Goal: Task Accomplishment & Management: Use online tool/utility

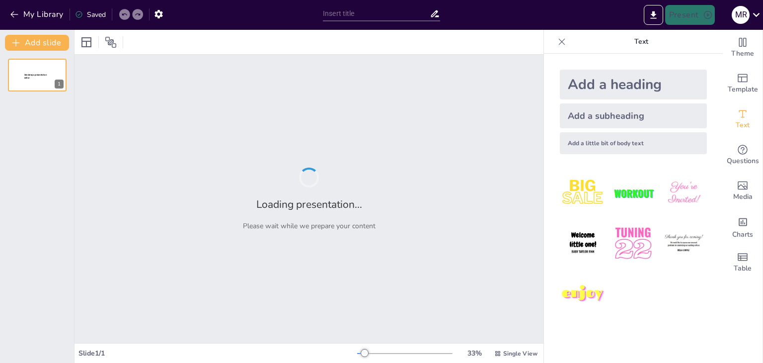
type input "Famous Quotes: Reported Speech Challenge"
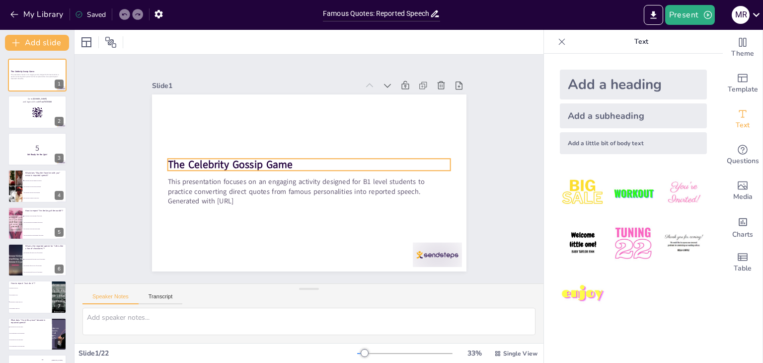
checkbox input "true"
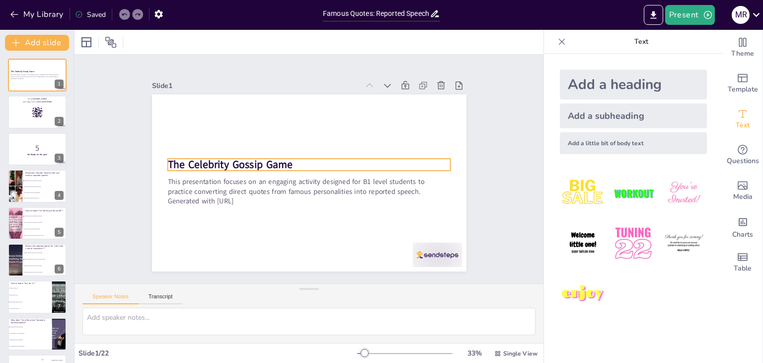
checkbox input "true"
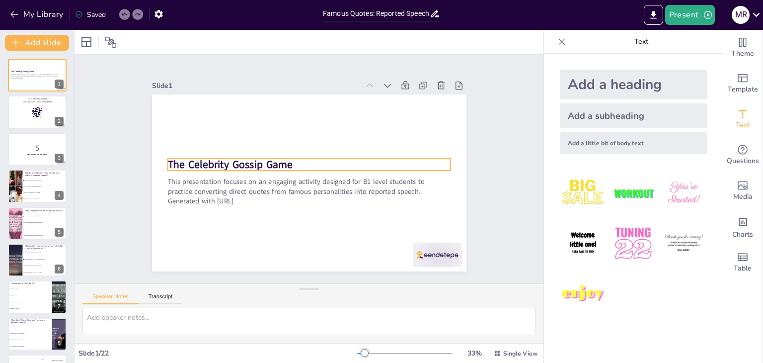
checkbox input "true"
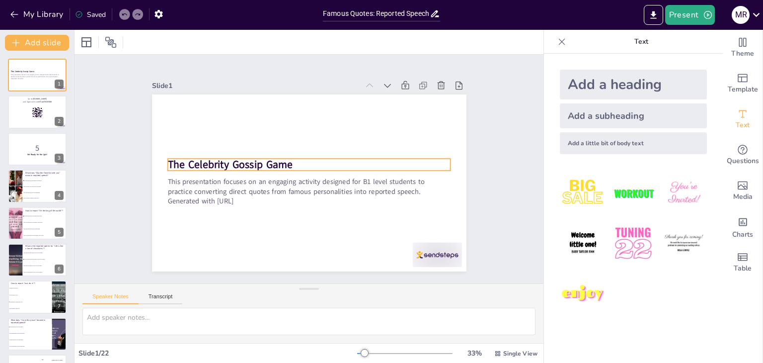
checkbox input "true"
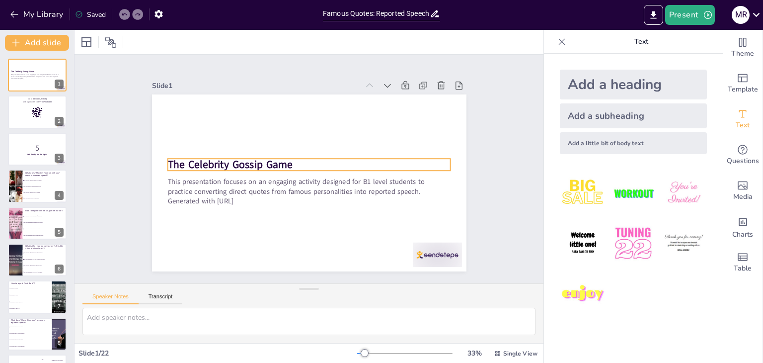
checkbox input "true"
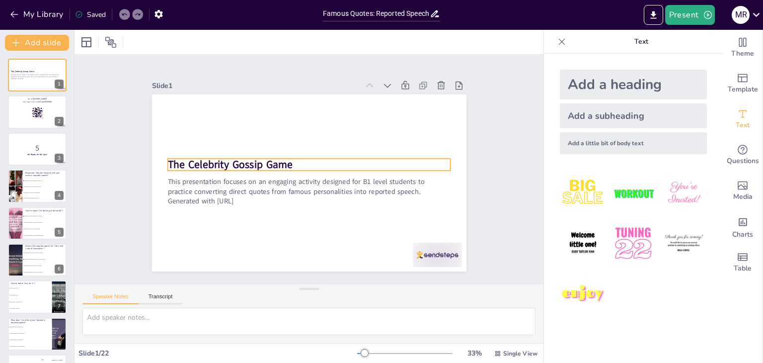
checkbox input "true"
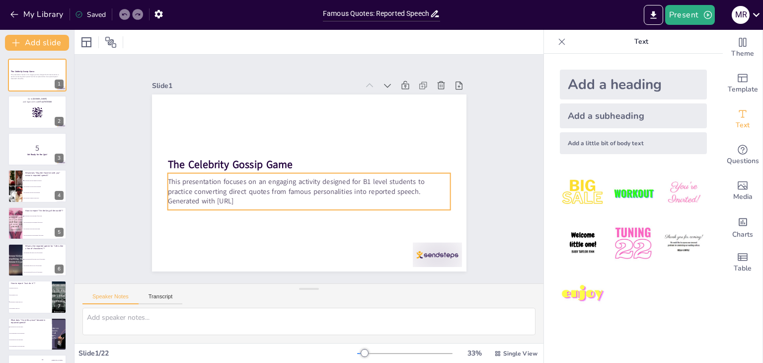
checkbox input "true"
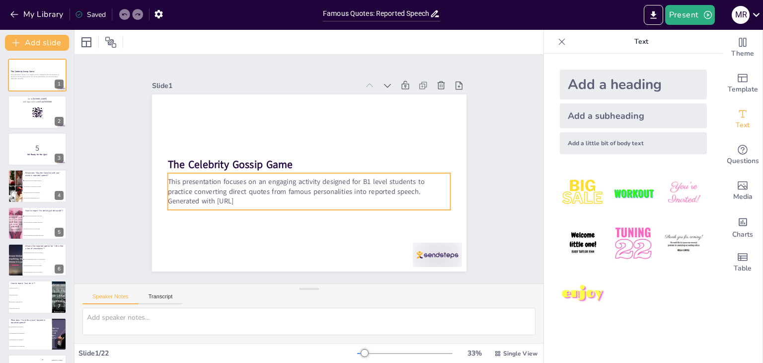
checkbox input "true"
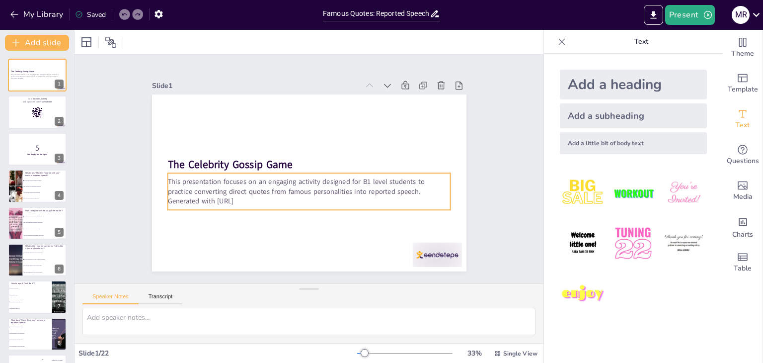
checkbox input "true"
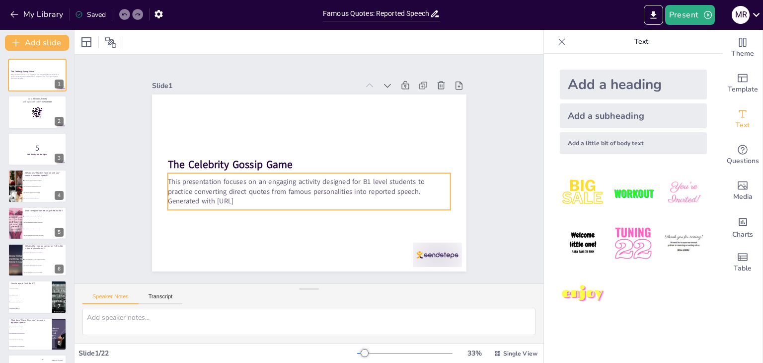
checkbox input "true"
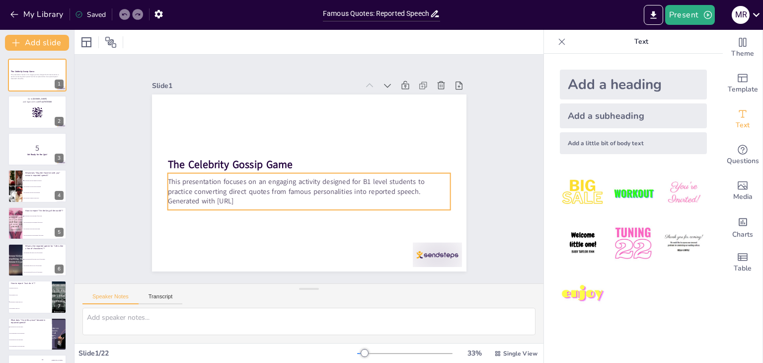
checkbox input "true"
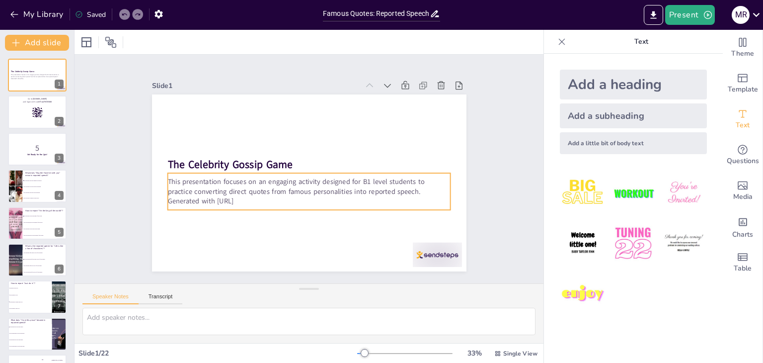
checkbox input "true"
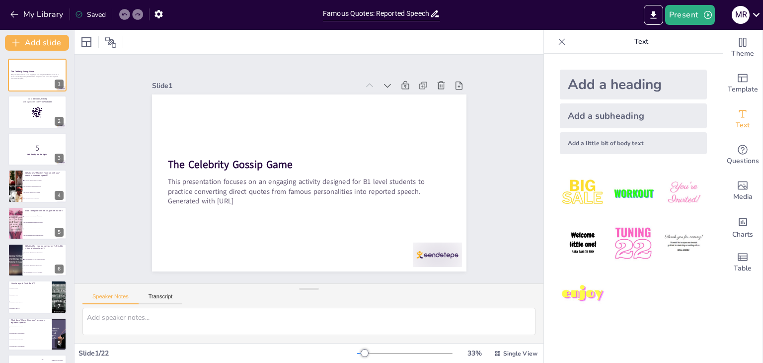
checkbox input "true"
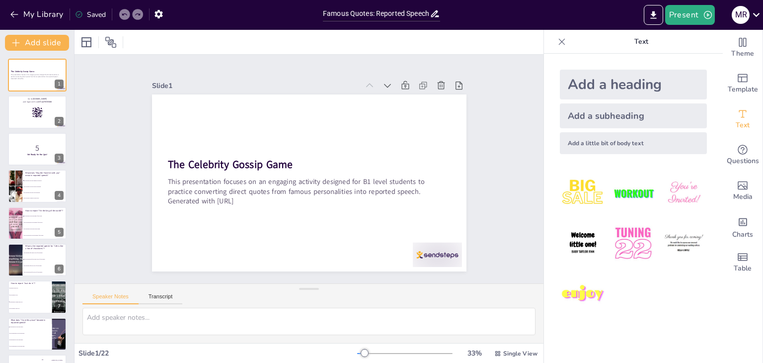
checkbox input "true"
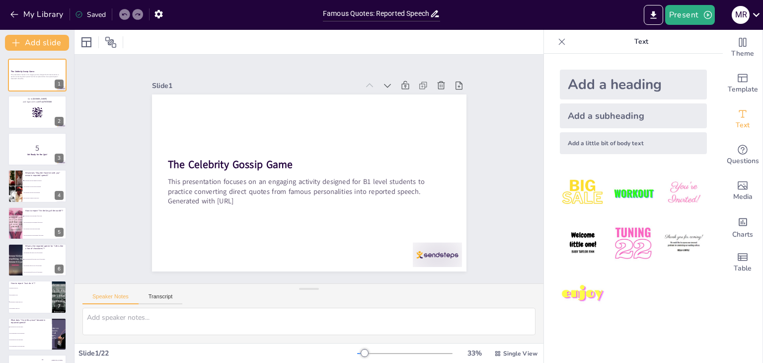
checkbox input "true"
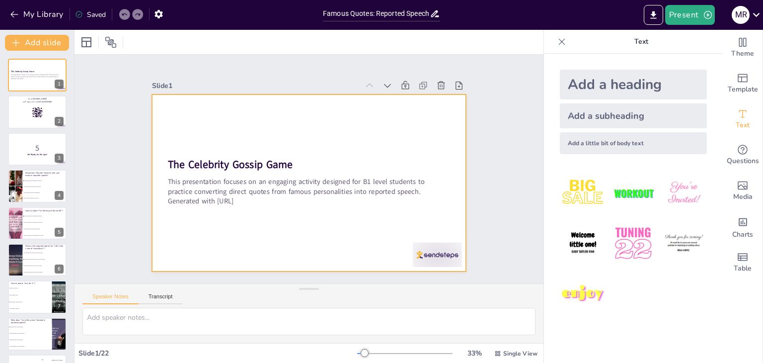
checkbox input "true"
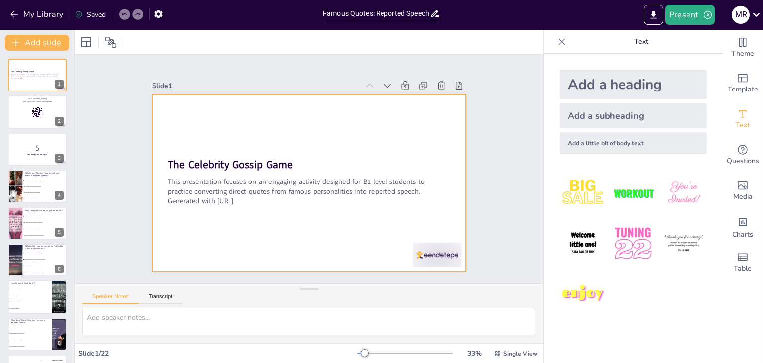
checkbox input "true"
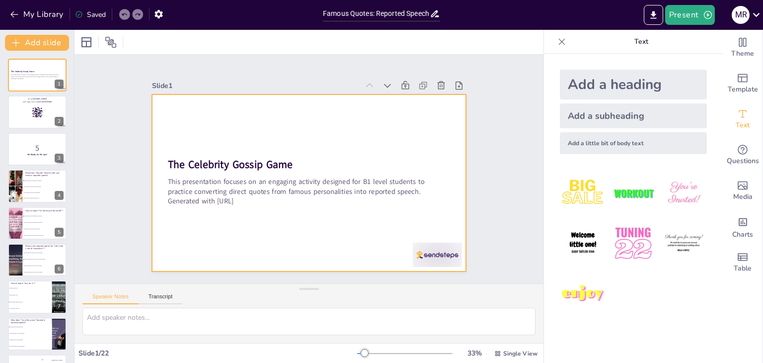
checkbox input "true"
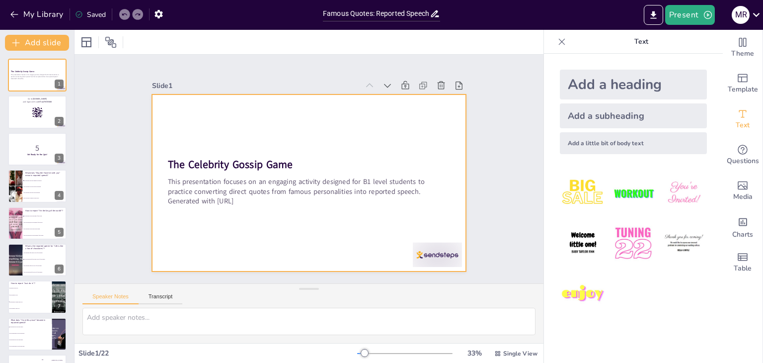
checkbox input "true"
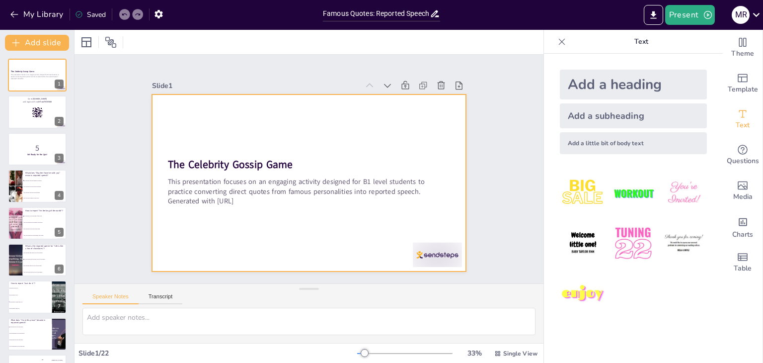
checkbox input "true"
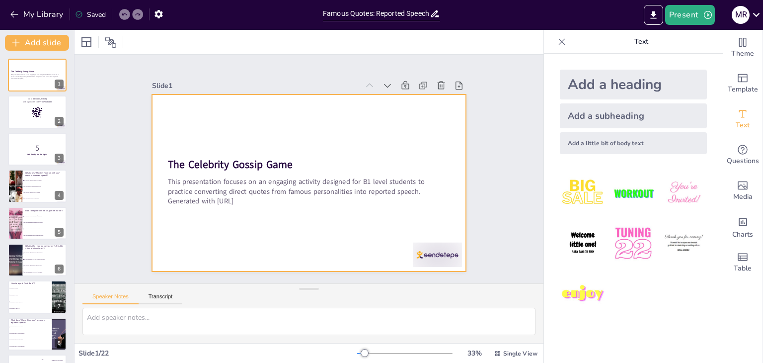
checkbox input "true"
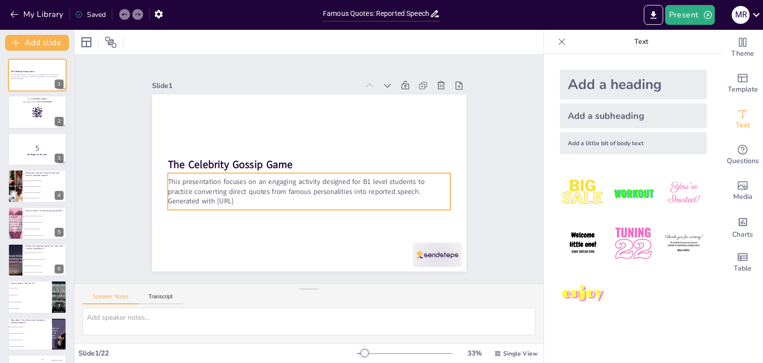
checkbox input "true"
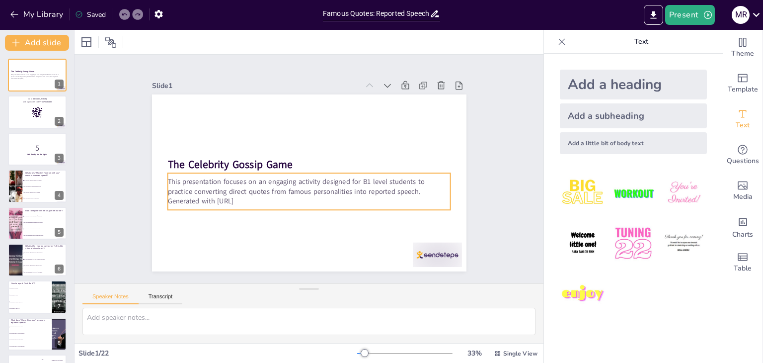
checkbox input "true"
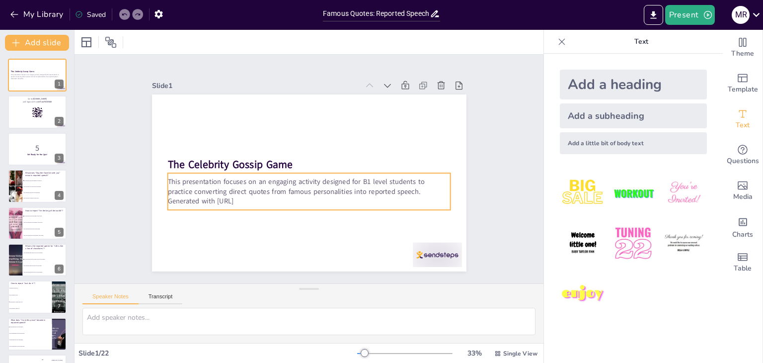
checkbox input "true"
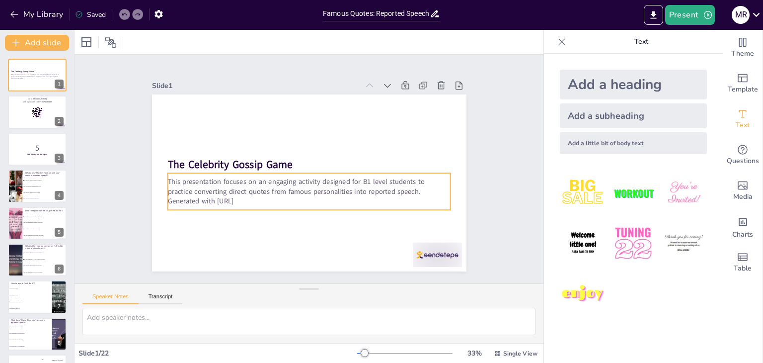
checkbox input "true"
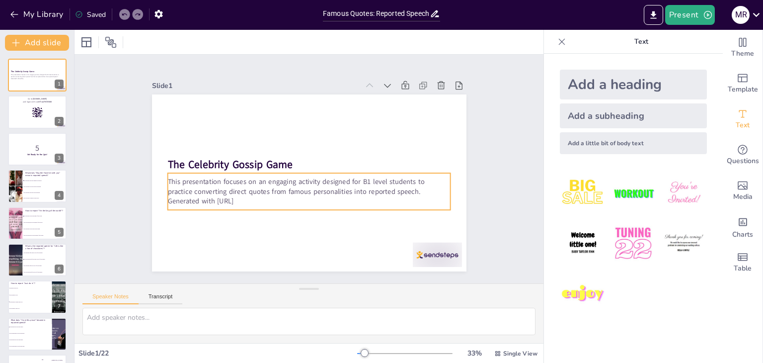
checkbox input "true"
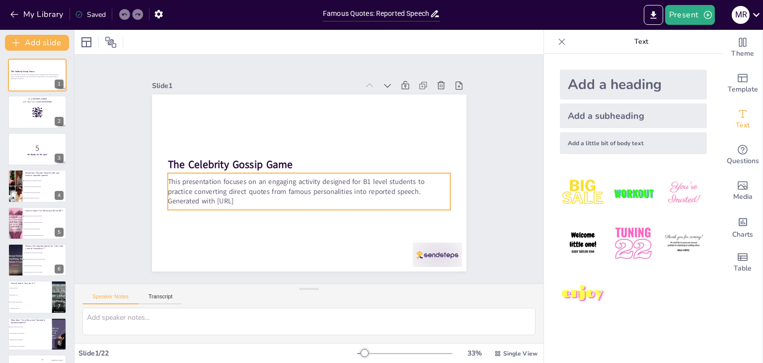
checkbox input "true"
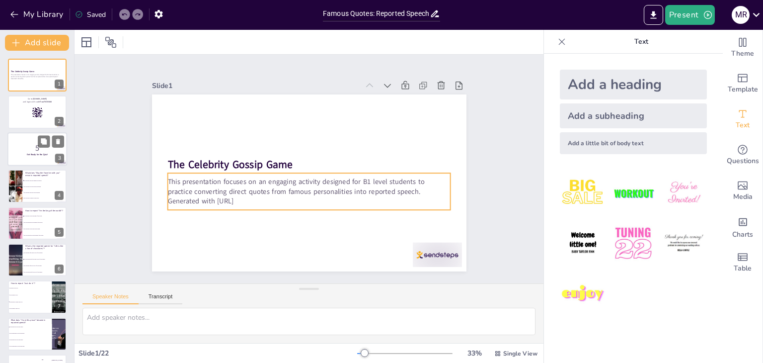
checkbox input "true"
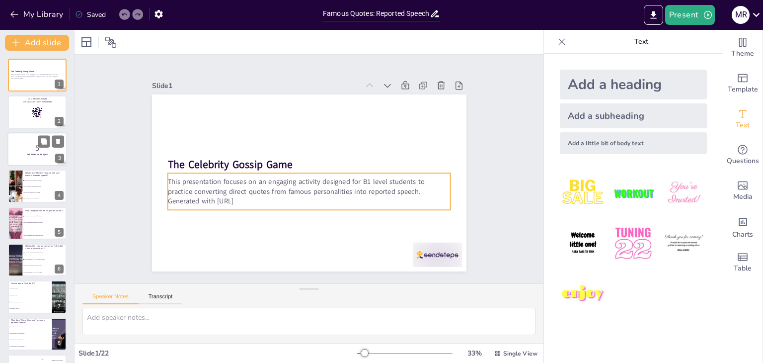
checkbox input "true"
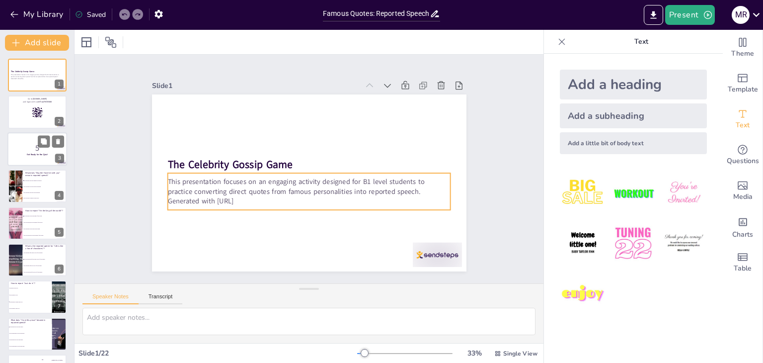
checkbox input "true"
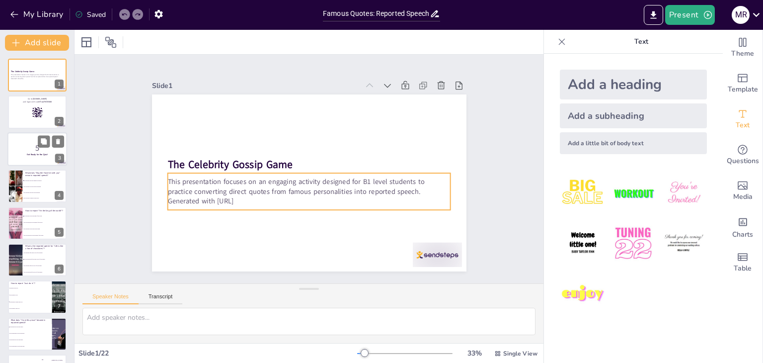
checkbox input "true"
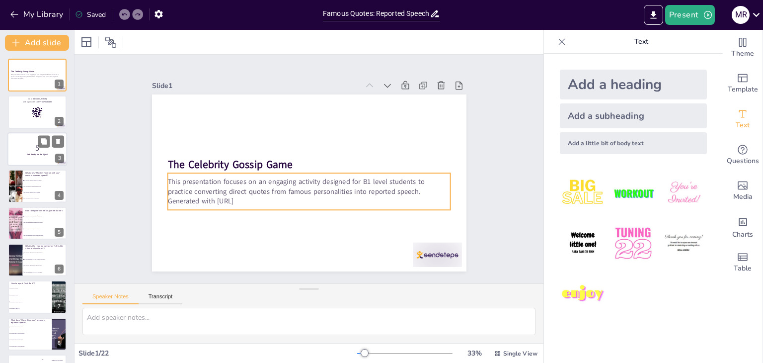
checkbox input "true"
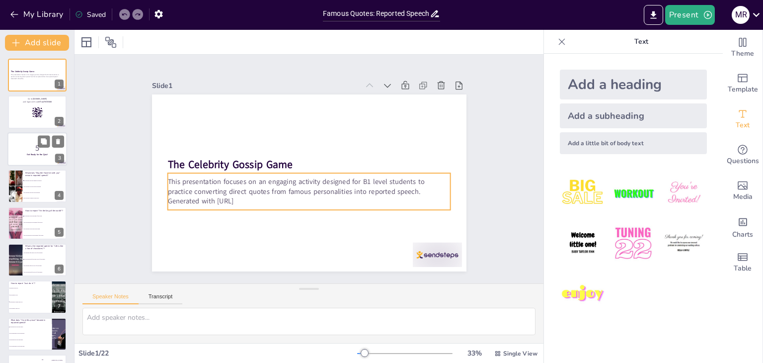
checkbox input "true"
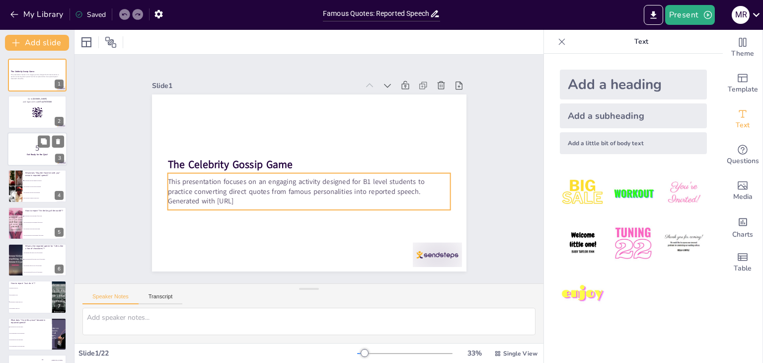
checkbox input "true"
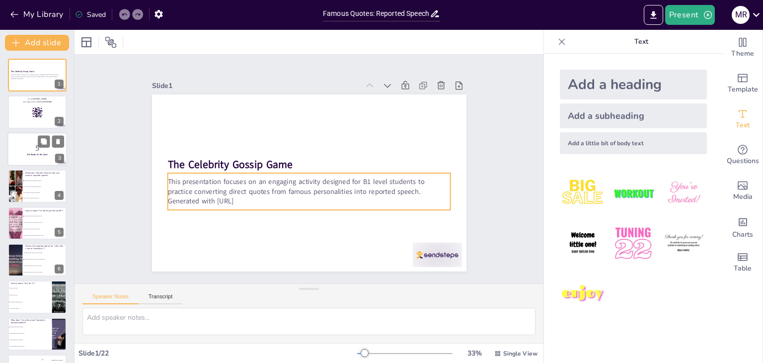
checkbox input "true"
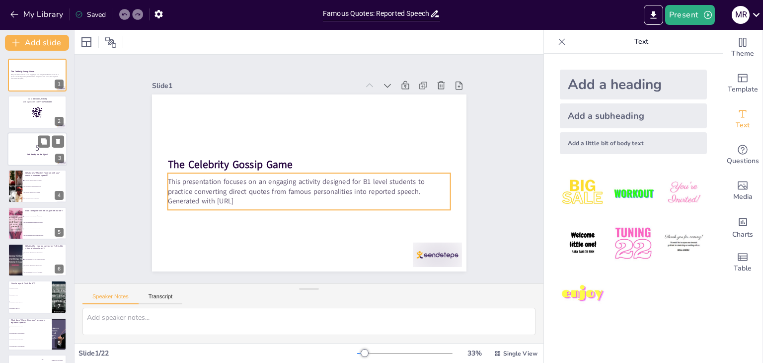
checkbox input "true"
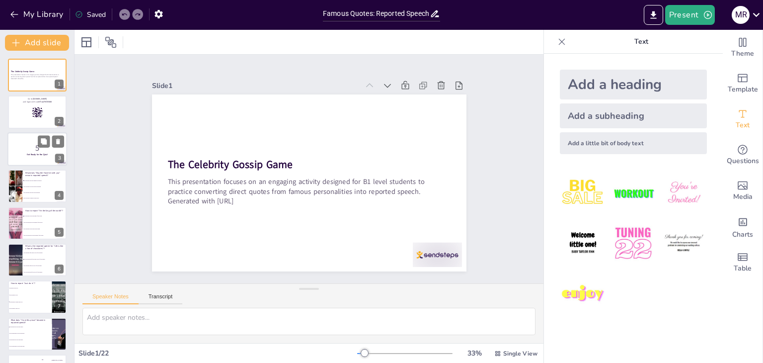
checkbox input "true"
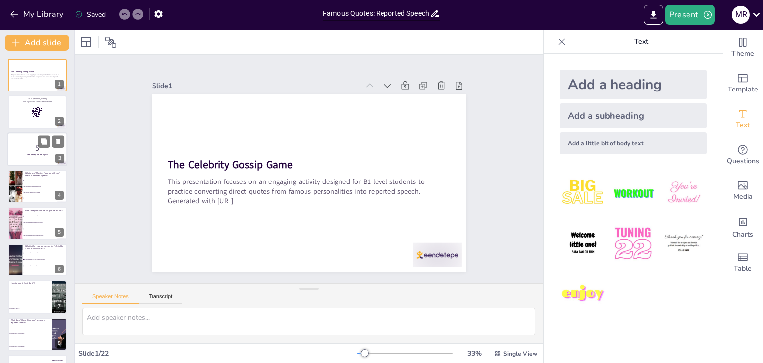
checkbox input "true"
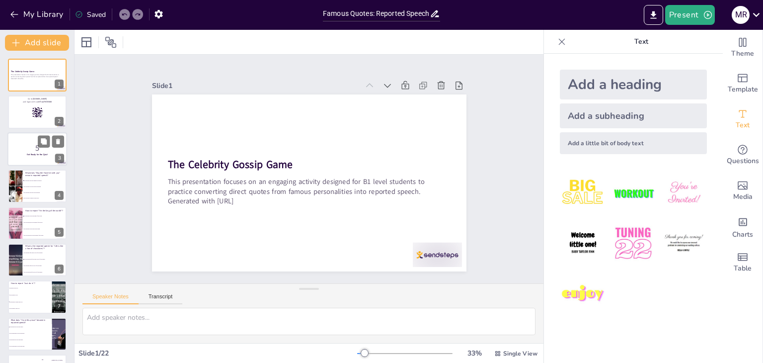
checkbox input "true"
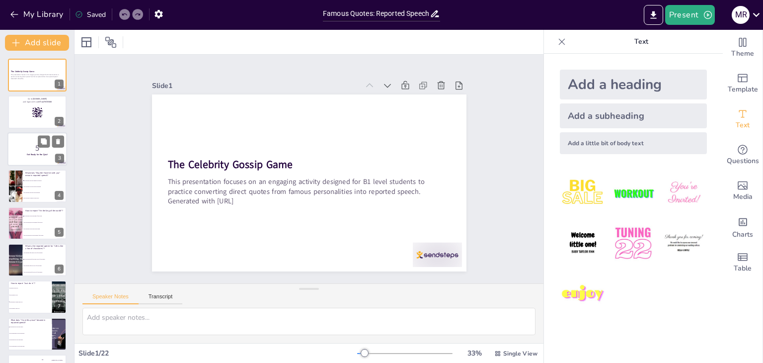
checkbox input "true"
click at [41, 116] on rect at bounding box center [37, 112] width 11 height 11
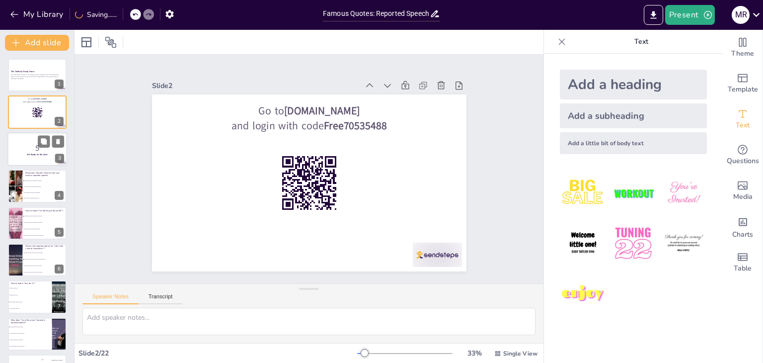
click at [34, 154] on strong "Get Ready for the Quiz!" at bounding box center [37, 154] width 20 height 2
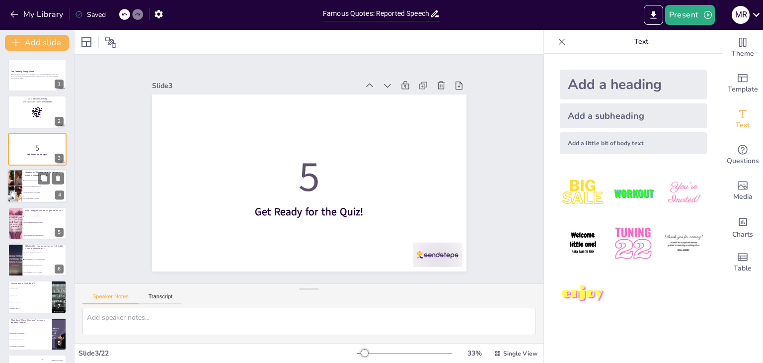
click at [34, 198] on span "He told me to believe in the Force." at bounding box center [45, 198] width 43 height 1
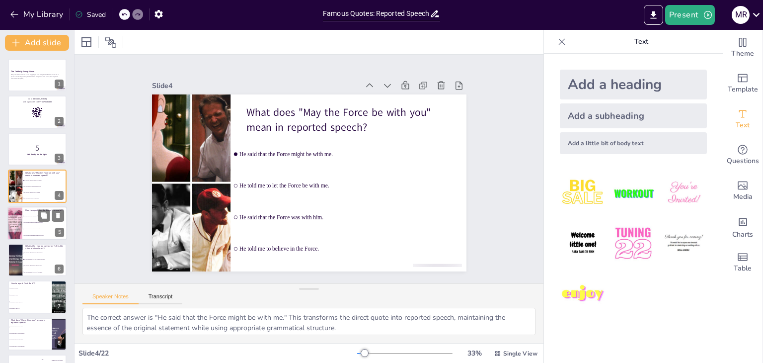
click at [31, 223] on li "He told me that he is the king of the world." at bounding box center [44, 222] width 45 height 6
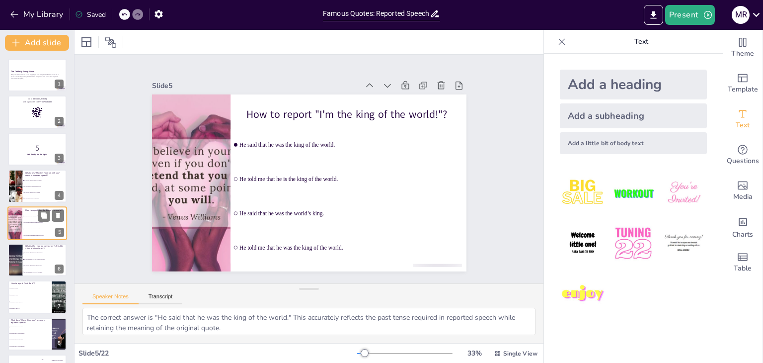
scroll to position [16, 0]
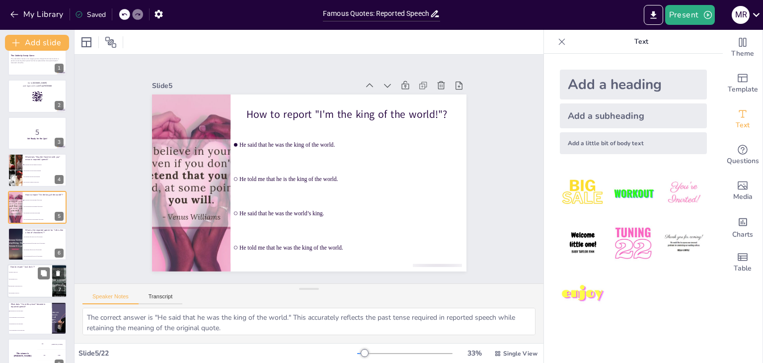
click at [40, 253] on li "He told me that life is a box of chocolates." at bounding box center [45, 256] width 44 height 6
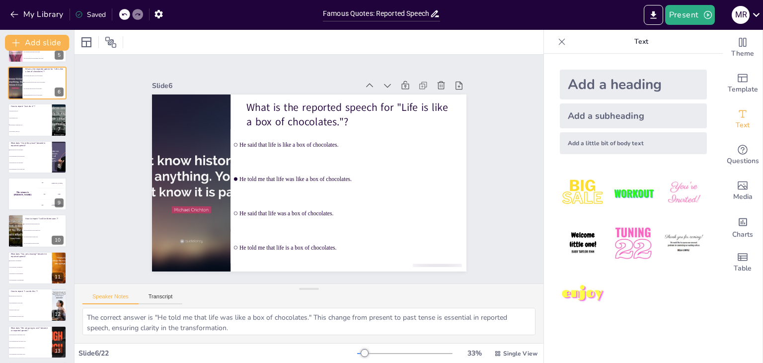
scroll to position [165, 0]
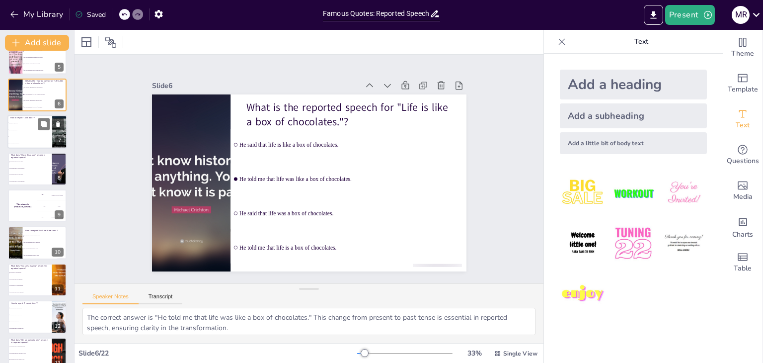
click at [31, 129] on span "He told me to do it." at bounding box center [30, 129] width 43 height 1
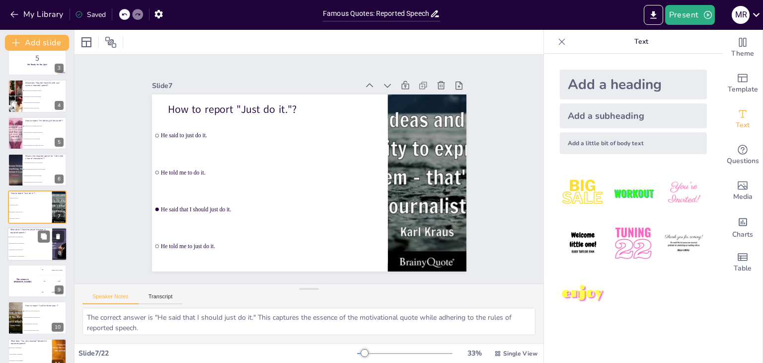
click at [19, 250] on li "He said that he loves this place." at bounding box center [29, 249] width 45 height 6
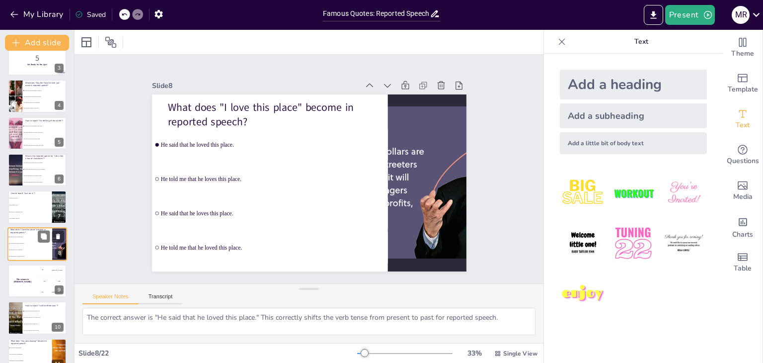
scroll to position [127, 0]
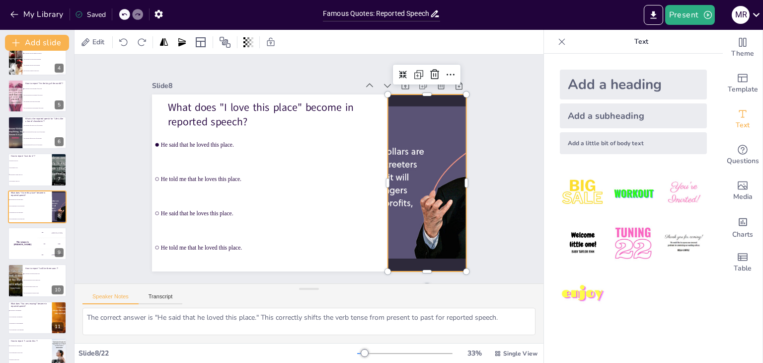
click at [380, 182] on div at bounding box center [427, 182] width 312 height 177
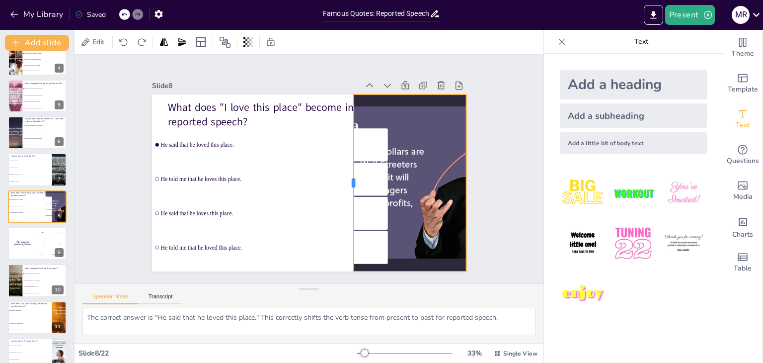
drag, startPoint x: 379, startPoint y: 177, endPoint x: 344, endPoint y: 181, distance: 34.5
click at [345, 181] on div at bounding box center [349, 182] width 8 height 177
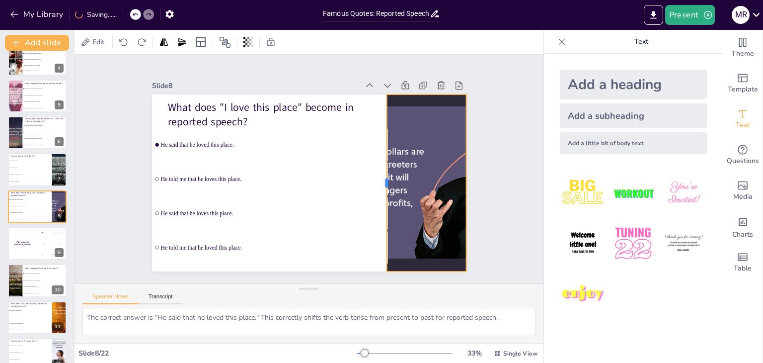
drag, startPoint x: 344, startPoint y: 177, endPoint x: 378, endPoint y: 177, distance: 33.3
click at [378, 177] on div at bounding box center [381, 190] width 26 height 177
click at [16, 253] on div "The winner is [PERSON_NAME]" at bounding box center [22, 244] width 30 height 34
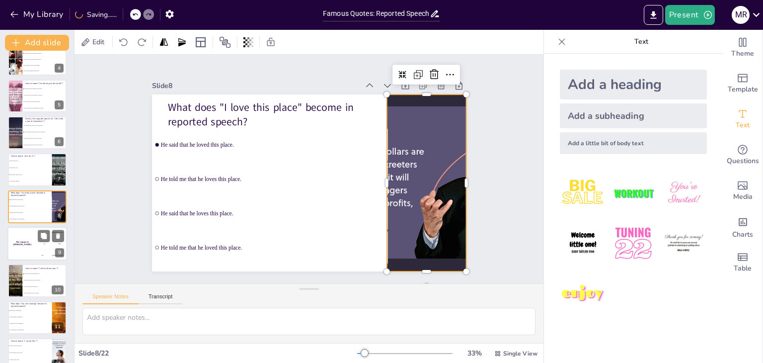
scroll to position [164, 0]
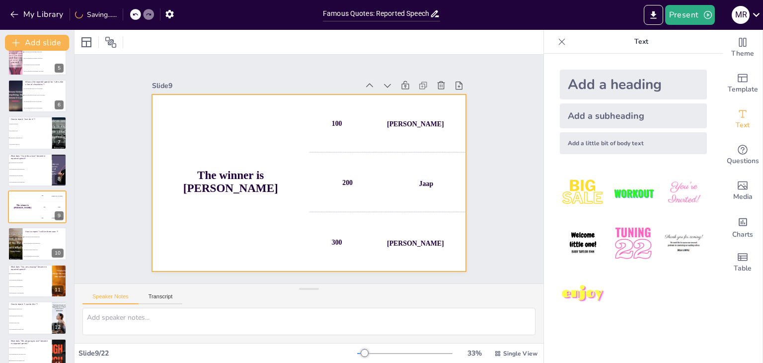
click at [245, 180] on h4 "The winner is [PERSON_NAME]" at bounding box center [230, 181] width 157 height 26
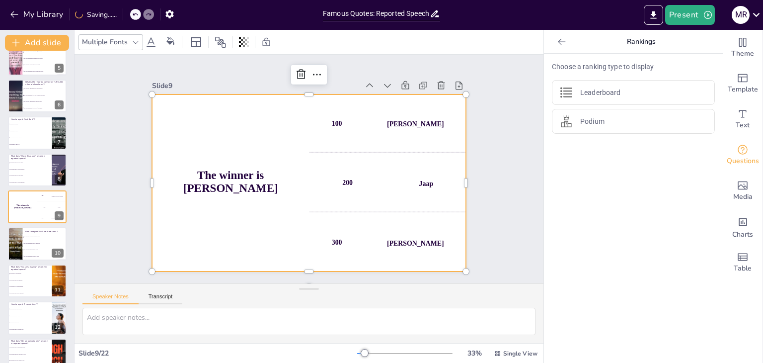
click at [256, 178] on h4 "The winner is [PERSON_NAME]" at bounding box center [230, 181] width 157 height 26
click at [305, 70] on icon at bounding box center [311, 74] width 13 height 13
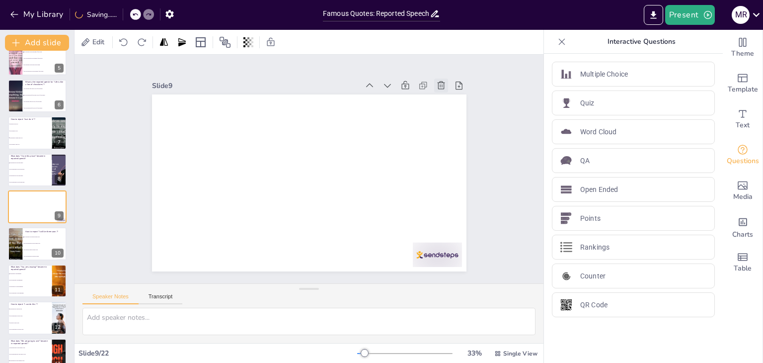
click at [436, 84] on icon at bounding box center [441, 85] width 10 height 10
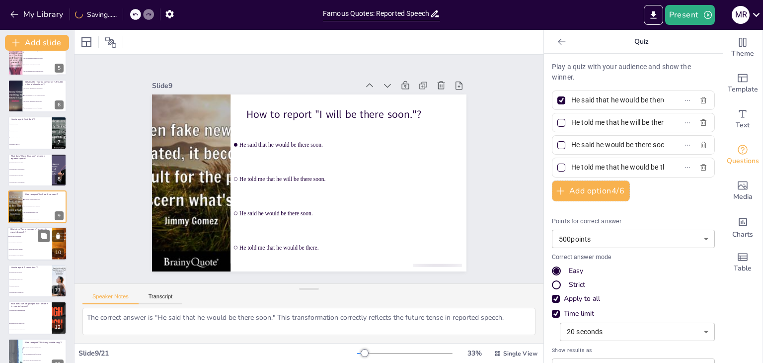
click at [27, 253] on li "He told me that you are amazing." at bounding box center [29, 256] width 45 height 6
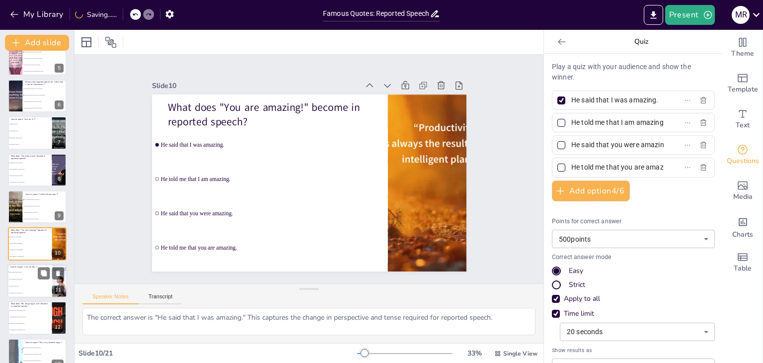
scroll to position [201, 0]
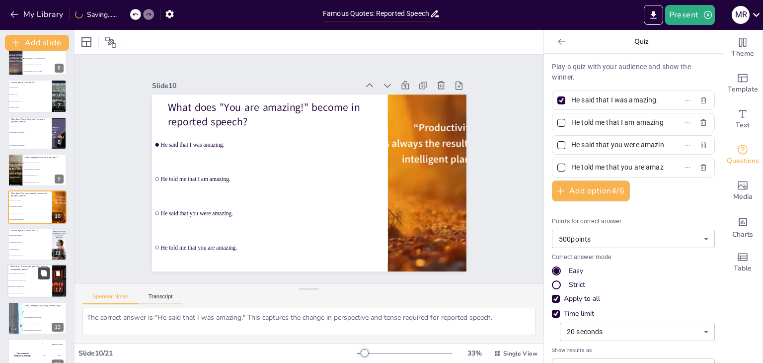
click at [42, 277] on button at bounding box center [44, 273] width 12 height 12
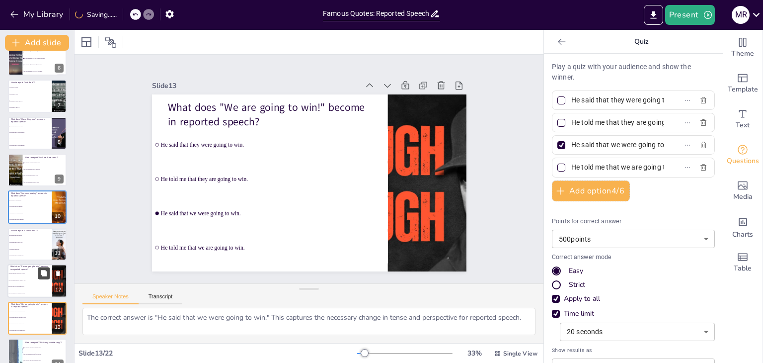
scroll to position [312, 0]
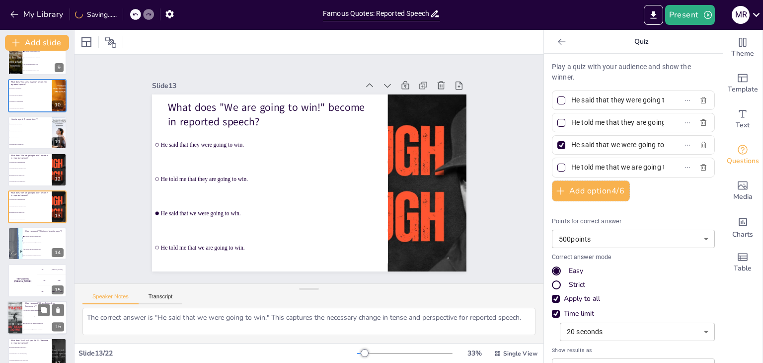
click at [22, 320] on li "He said that he had finished his homework." at bounding box center [44, 323] width 45 height 6
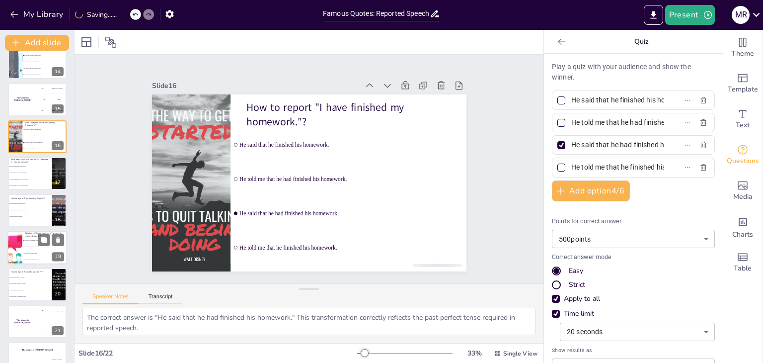
scroll to position [513, 0]
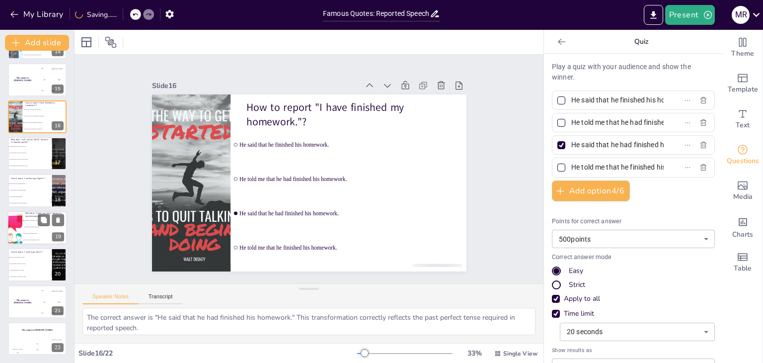
click at [34, 234] on li "He said that he needs my help." at bounding box center [44, 233] width 45 height 6
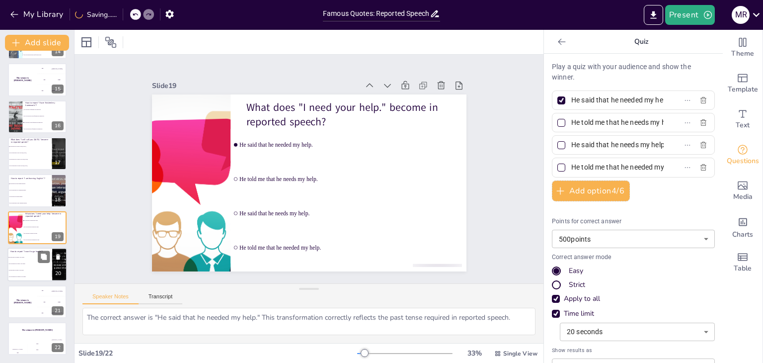
click at [27, 279] on li "He told me that he wanted to go home." at bounding box center [29, 277] width 45 height 6
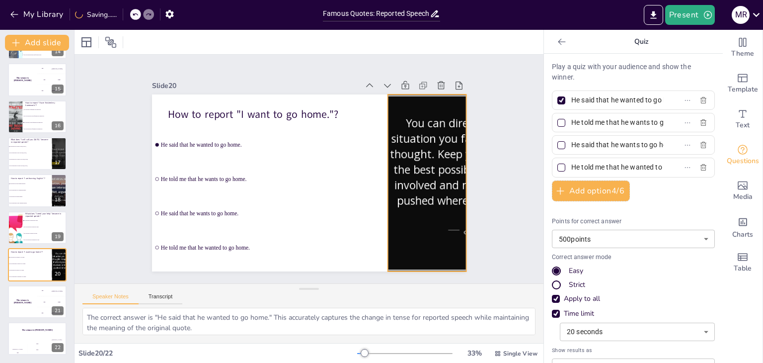
click at [455, 162] on div at bounding box center [427, 182] width 376 height 177
click at [462, 90] on div at bounding box center [466, 94] width 8 height 8
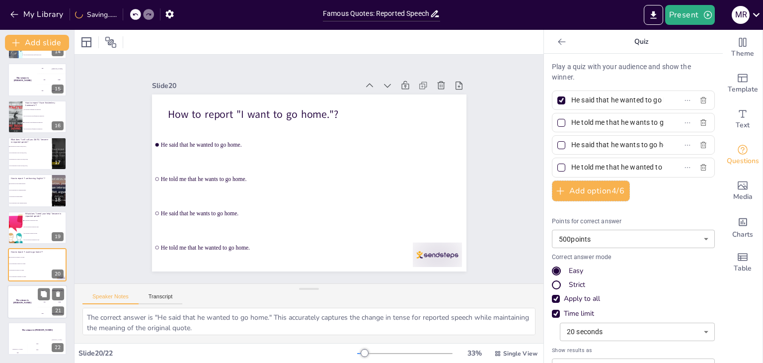
click at [27, 298] on div "The winner is [PERSON_NAME]" at bounding box center [22, 302] width 30 height 34
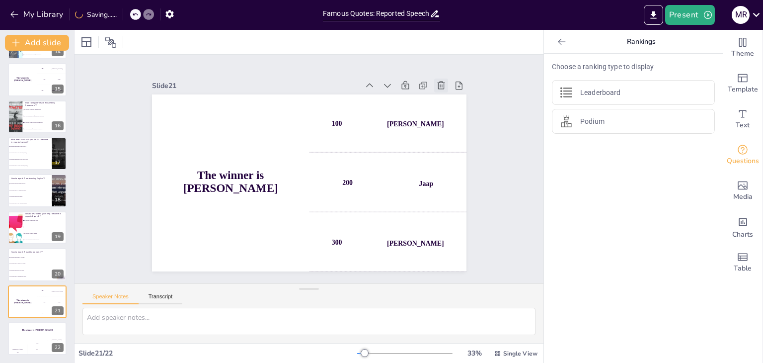
click at [434, 78] on div at bounding box center [441, 85] width 14 height 14
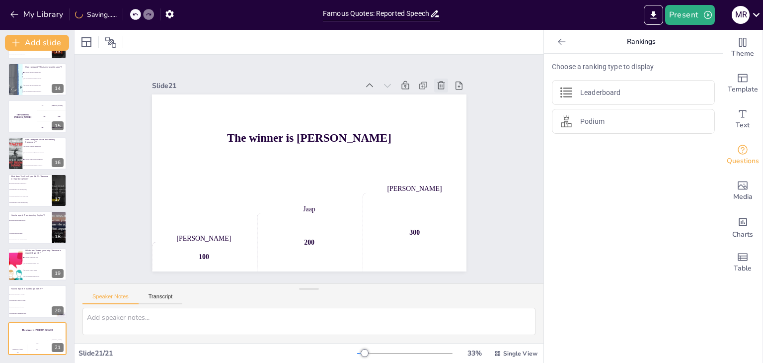
scroll to position [475, 0]
click at [434, 79] on div at bounding box center [441, 85] width 14 height 14
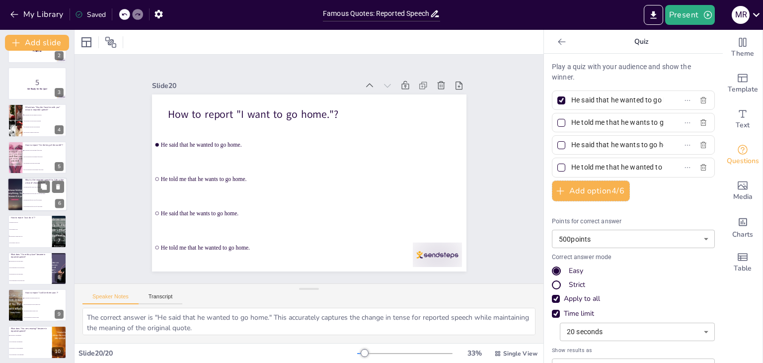
scroll to position [0, 0]
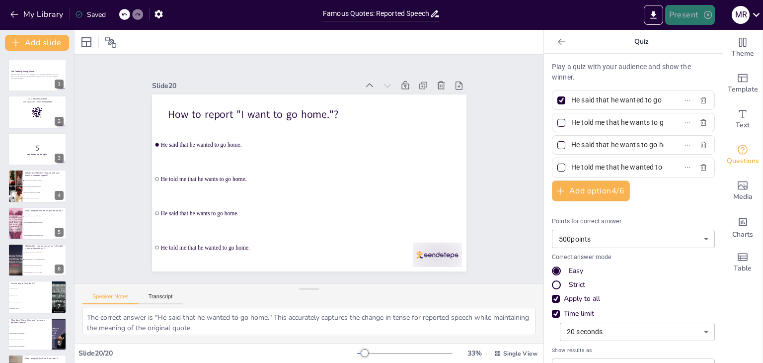
click at [680, 19] on button "Present" at bounding box center [690, 15] width 50 height 20
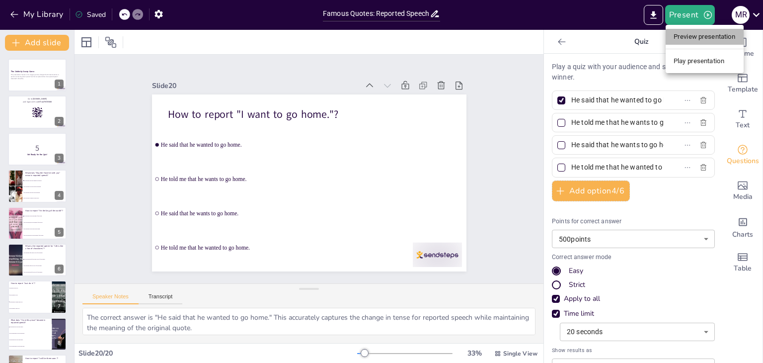
click at [697, 39] on li "Preview presentation" at bounding box center [705, 37] width 78 height 16
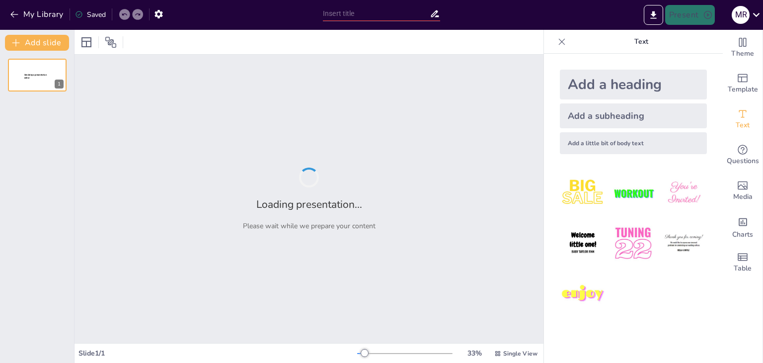
type input "Famous Quotes: Reported Speech Challenge"
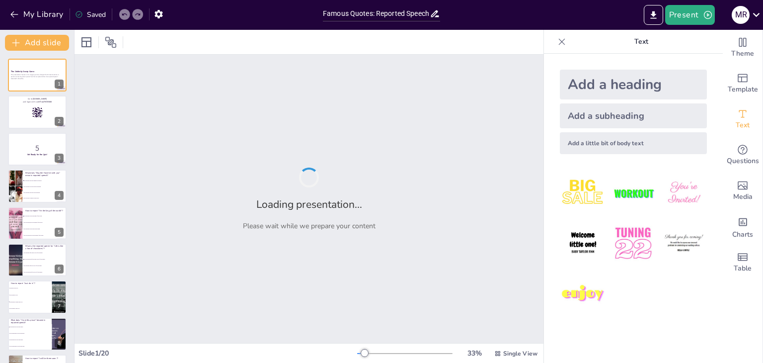
checkbox input "true"
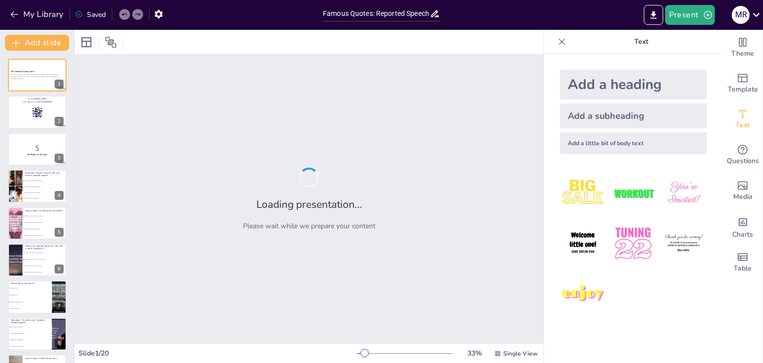
checkbox input "true"
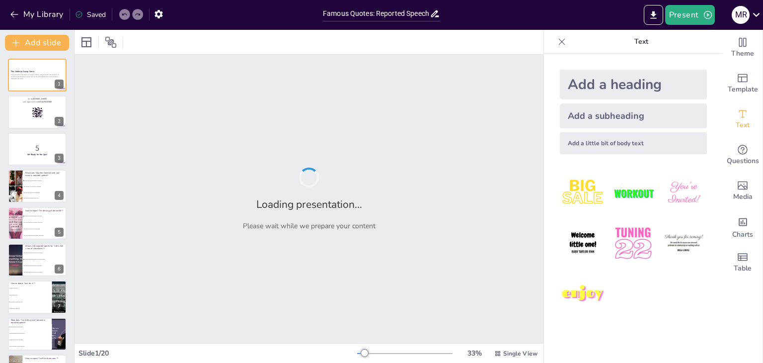
checkbox input "true"
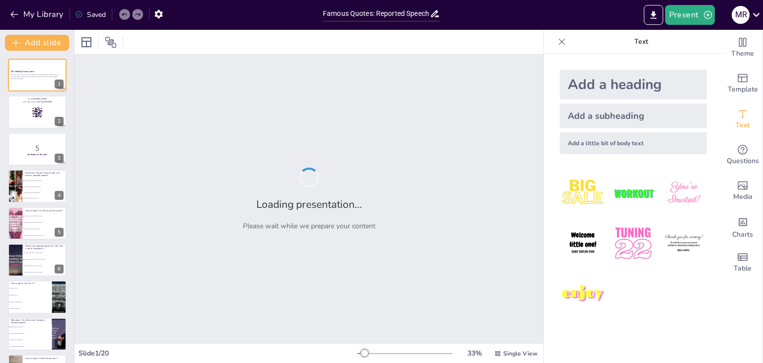
checkbox input "true"
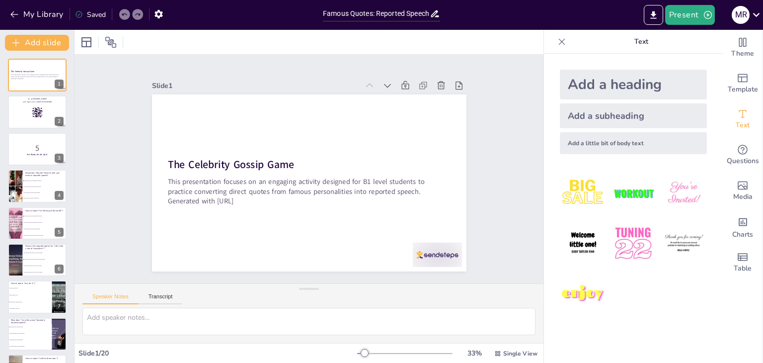
checkbox input "true"
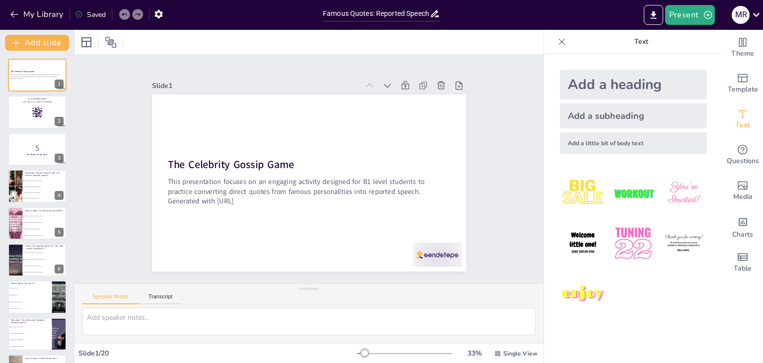
checkbox input "true"
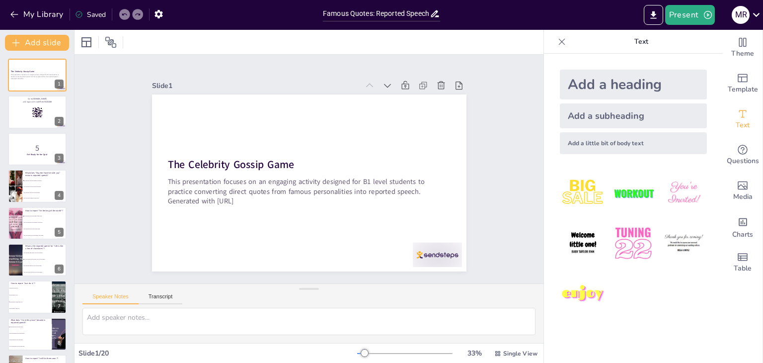
checkbox input "true"
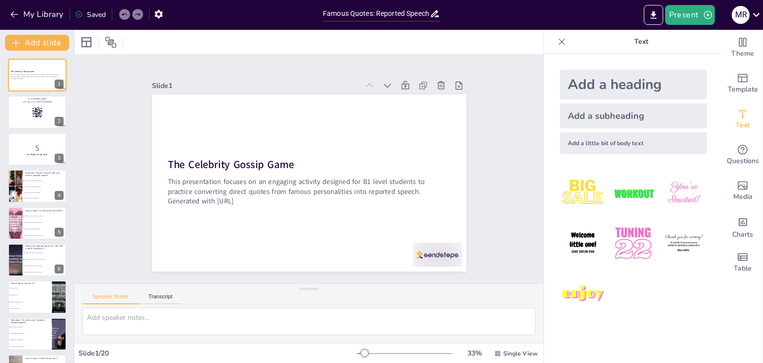
checkbox input "true"
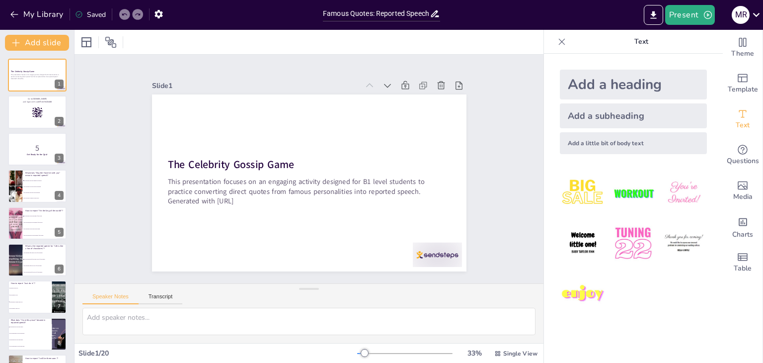
checkbox input "true"
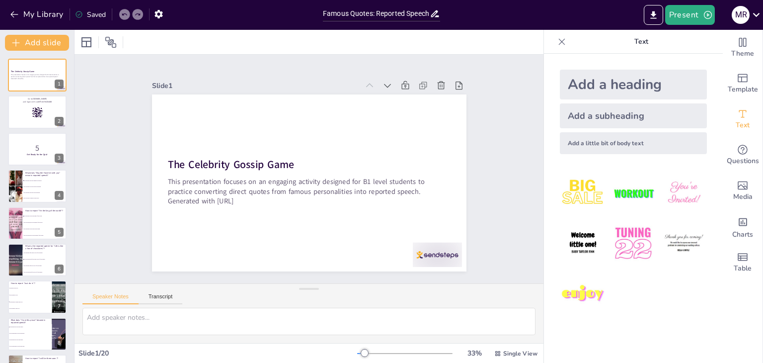
checkbox input "true"
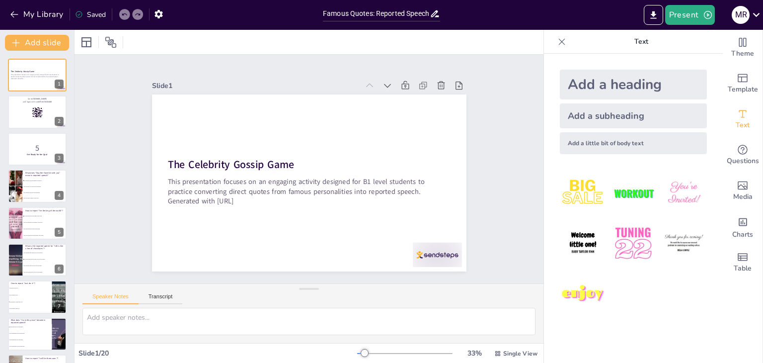
checkbox input "true"
click at [651, 15] on icon "Export to PowerPoint" at bounding box center [653, 15] width 10 height 10
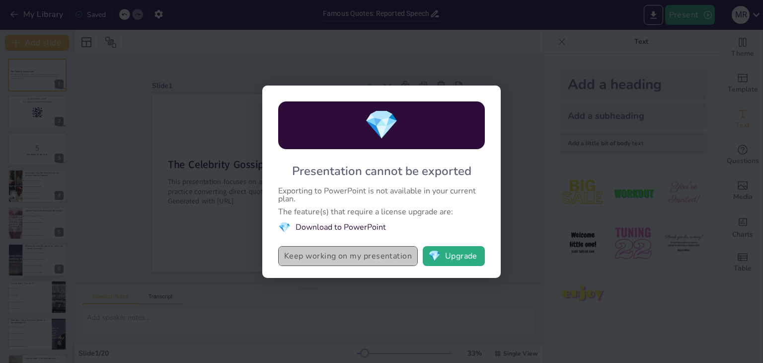
click at [385, 255] on button "Keep working on my presentation" at bounding box center [348, 256] width 140 height 20
checkbox input "true"
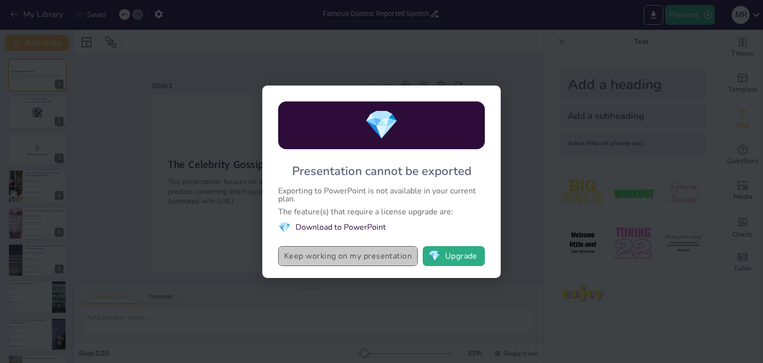
checkbox input "true"
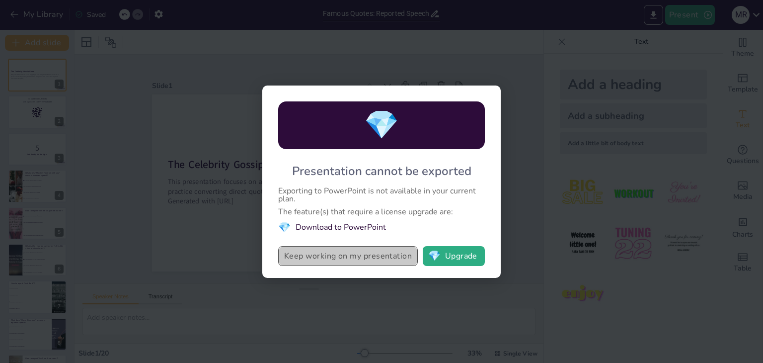
checkbox input "true"
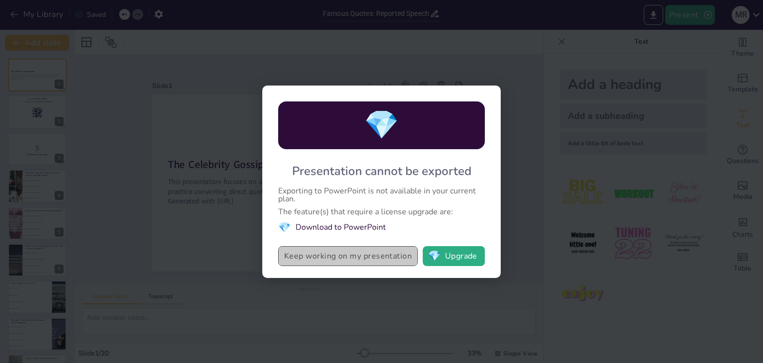
checkbox input "true"
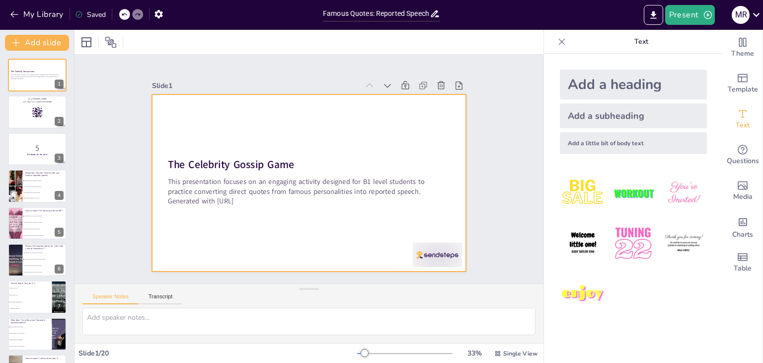
checkbox input "true"
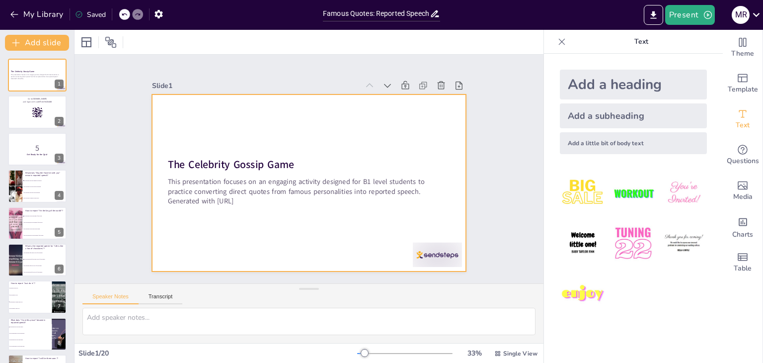
checkbox input "true"
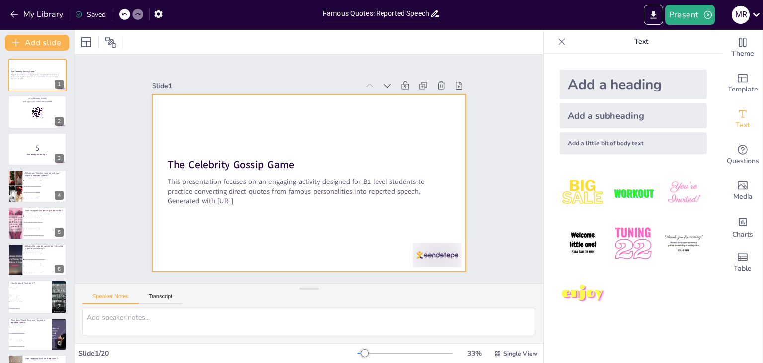
checkbox input "true"
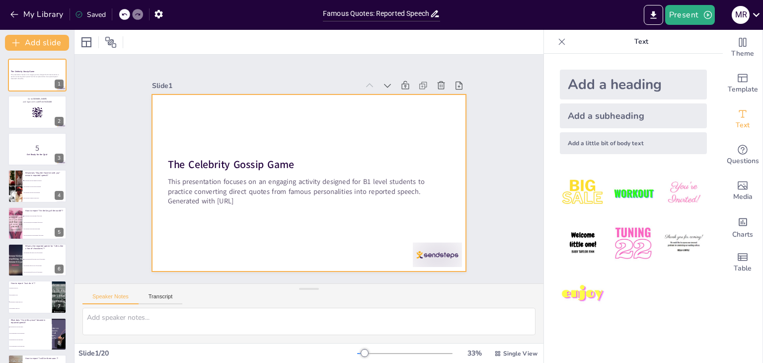
checkbox input "true"
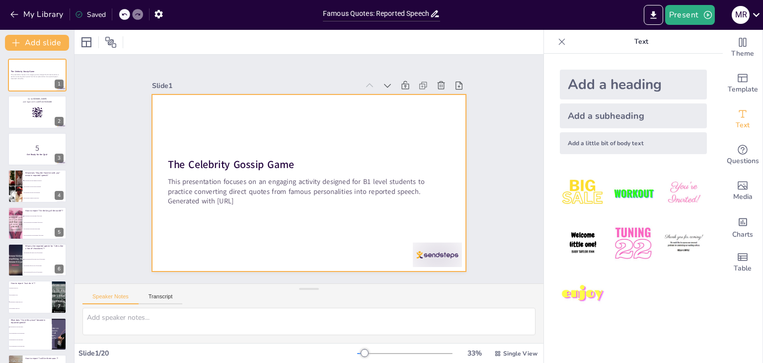
checkbox input "true"
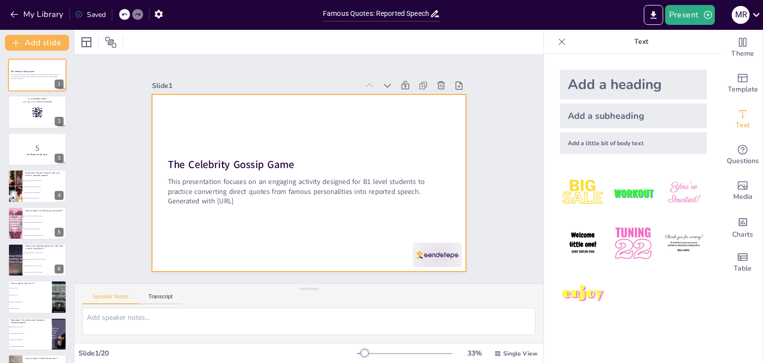
checkbox input "true"
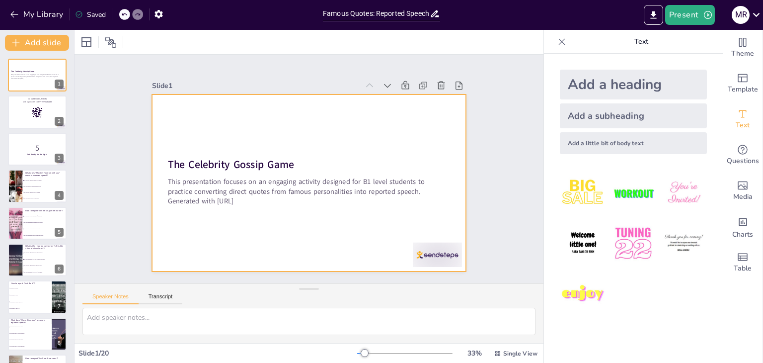
checkbox input "true"
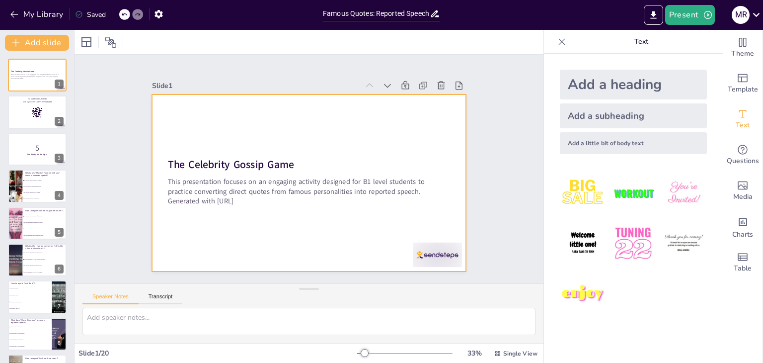
checkbox input "true"
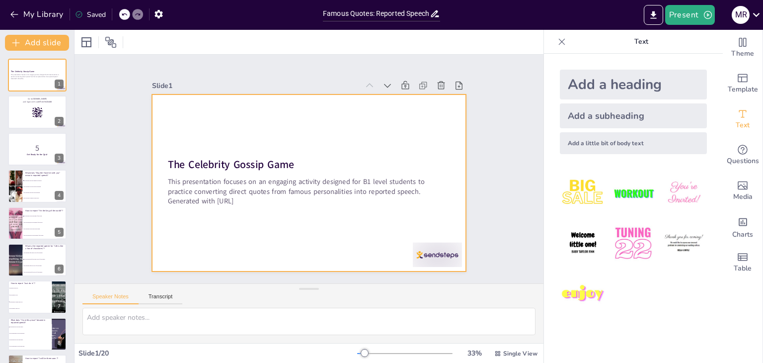
checkbox input "true"
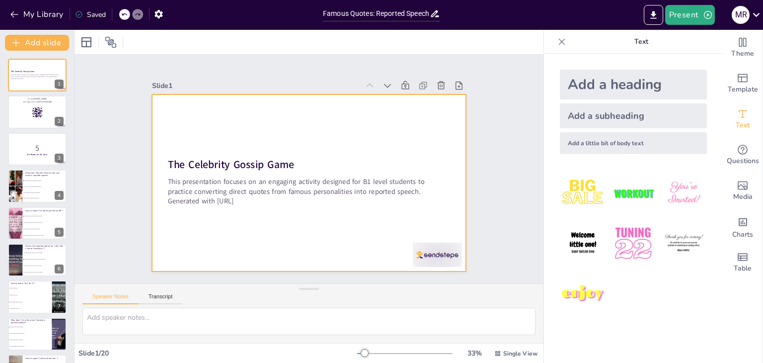
checkbox input "true"
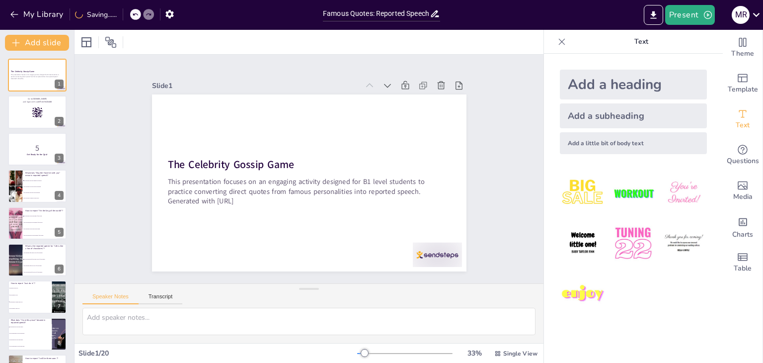
checkbox input "true"
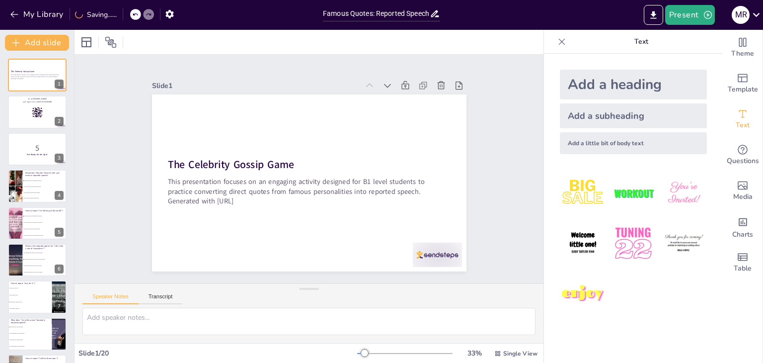
checkbox input "true"
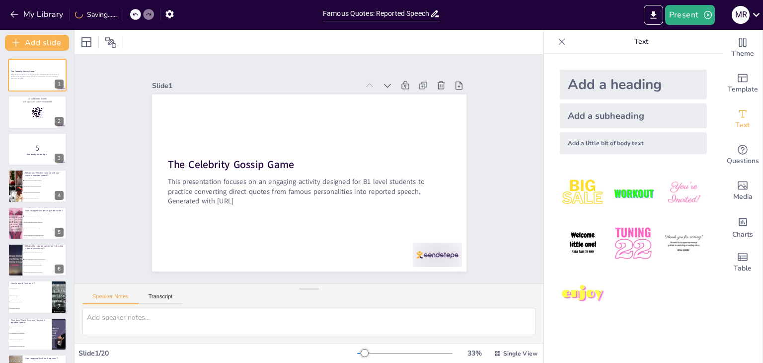
checkbox input "true"
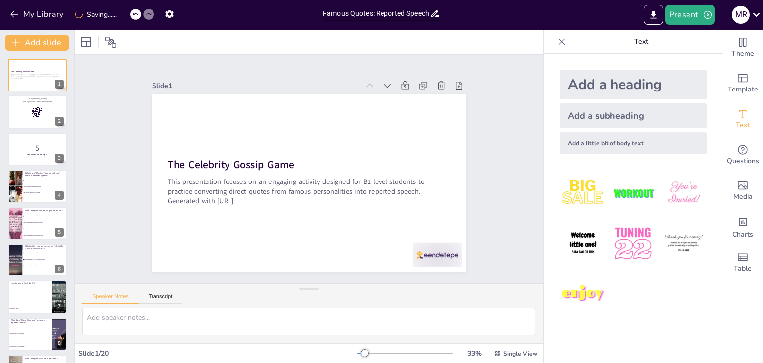
checkbox input "true"
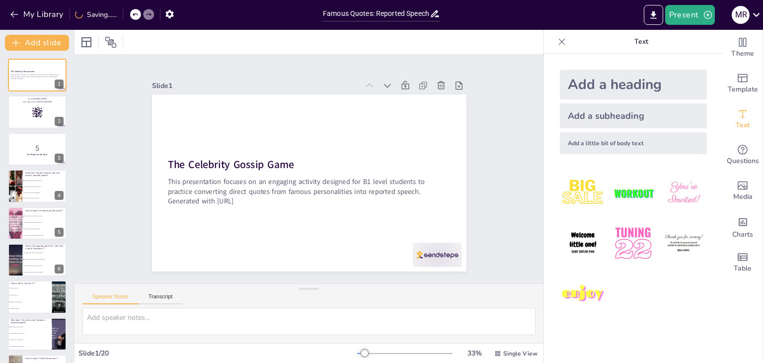
checkbox input "true"
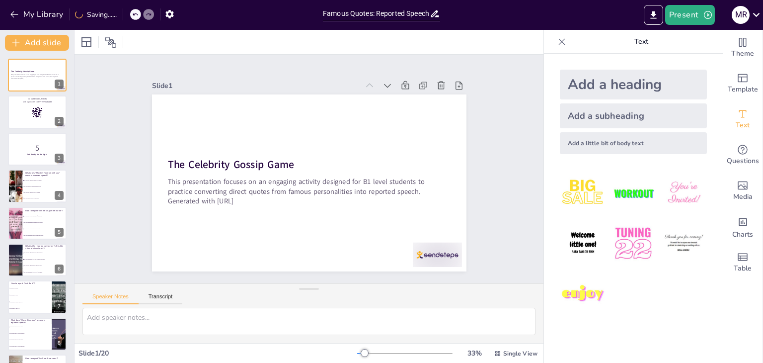
checkbox input "true"
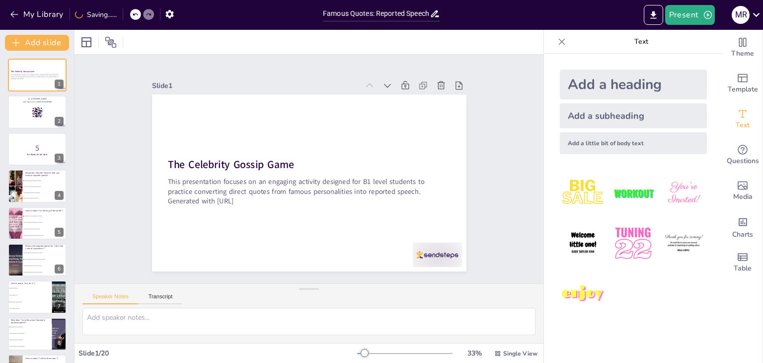
checkbox input "true"
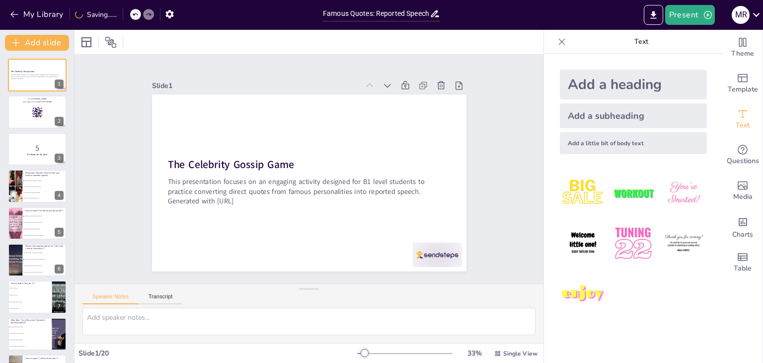
checkbox input "true"
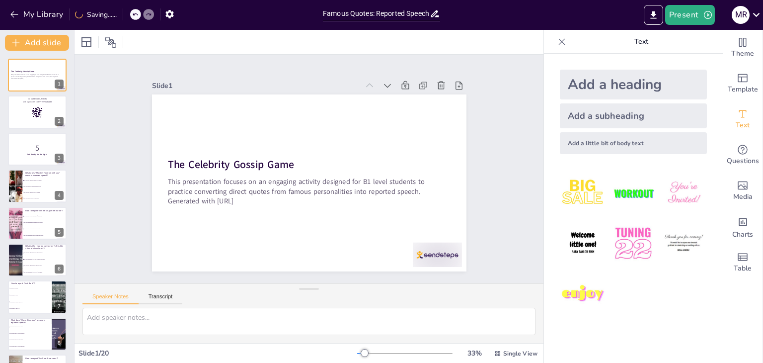
checkbox input "true"
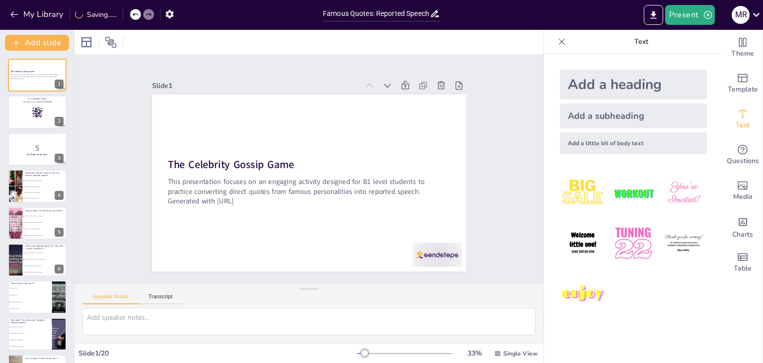
checkbox input "true"
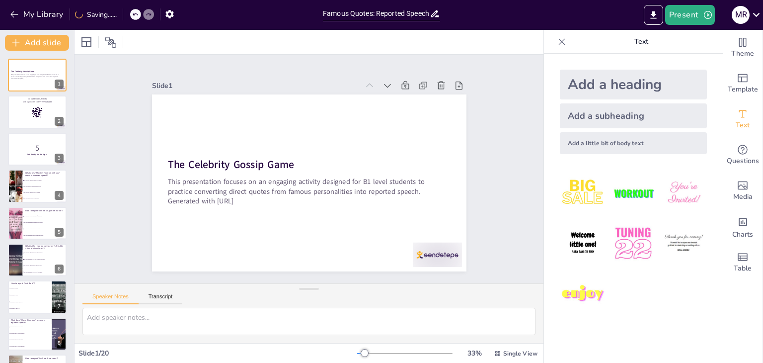
checkbox input "true"
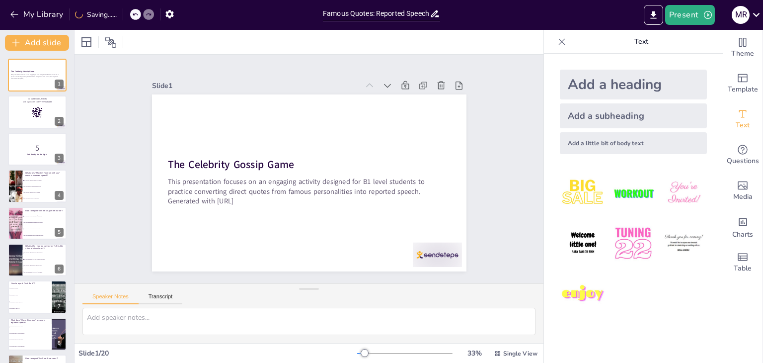
checkbox input "true"
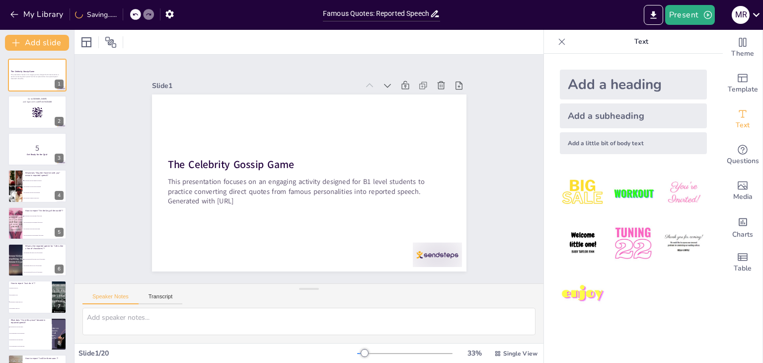
checkbox input "true"
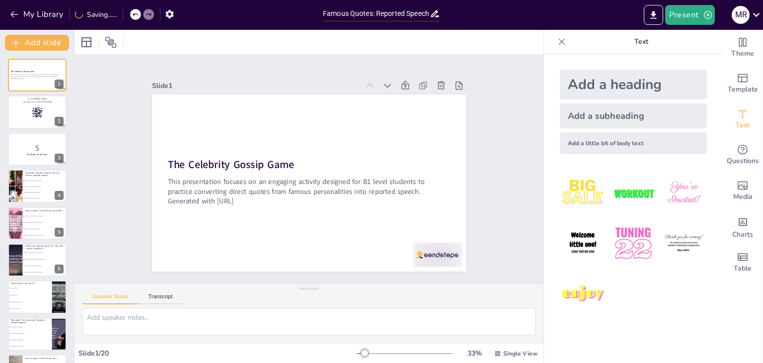
checkbox input "true"
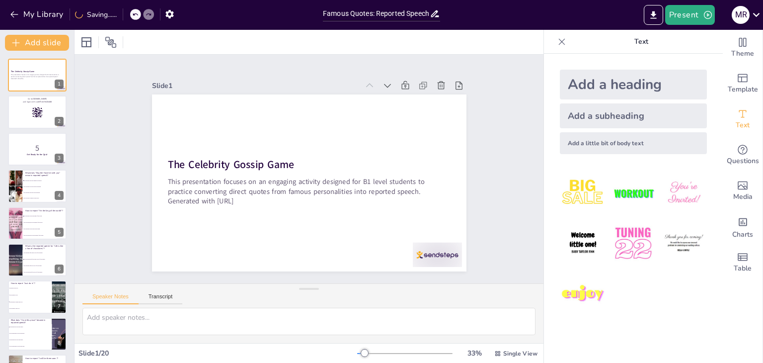
checkbox input "true"
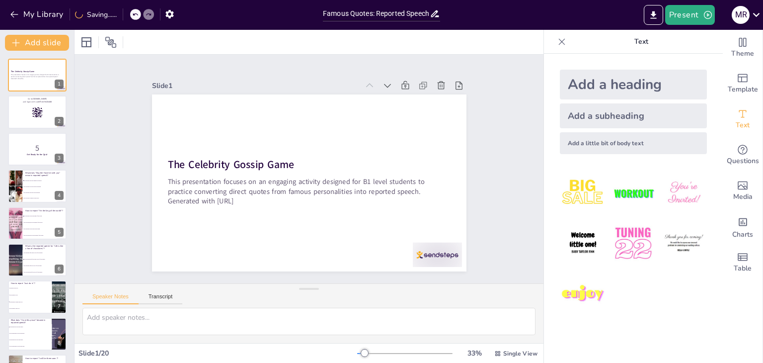
checkbox input "true"
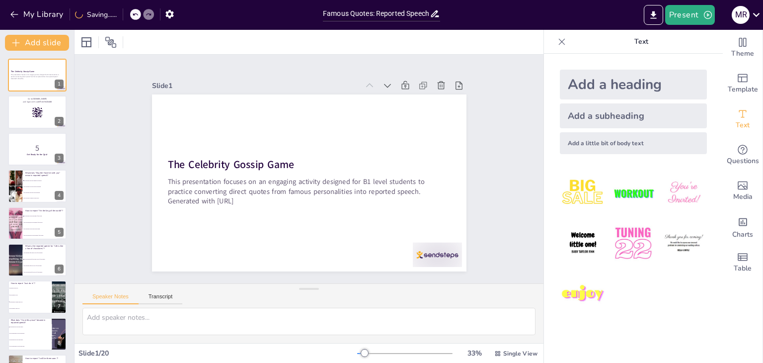
checkbox input "true"
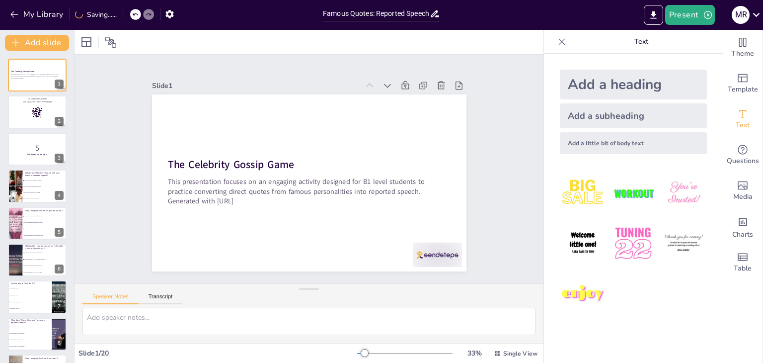
checkbox input "true"
